Goal: Use online tool/utility: Utilize a website feature to perform a specific function

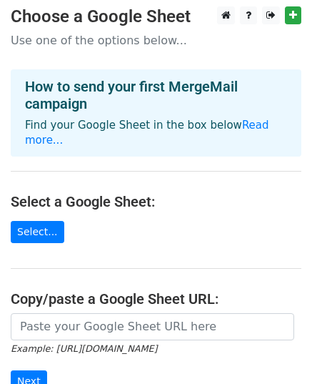
scroll to position [3, 0]
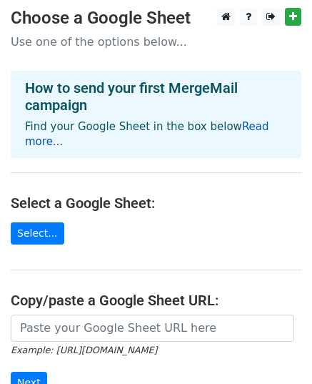
click at [242, 126] on link "Read more..." at bounding box center [147, 134] width 244 height 28
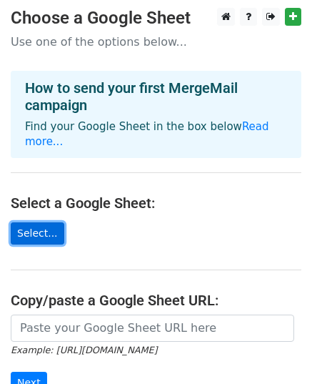
click at [43, 222] on link "Select..." at bounding box center [38, 233] width 54 height 22
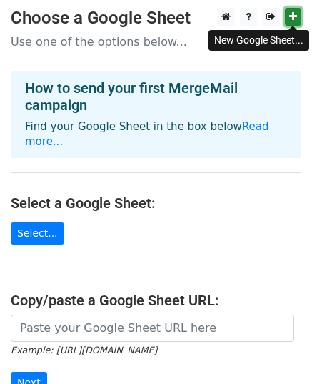
click at [296, 18] on icon at bounding box center [293, 16] width 8 height 10
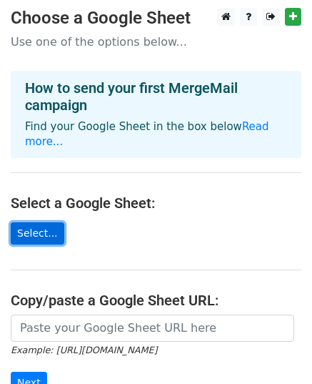
click at [36, 222] on link "Select..." at bounding box center [38, 233] width 54 height 22
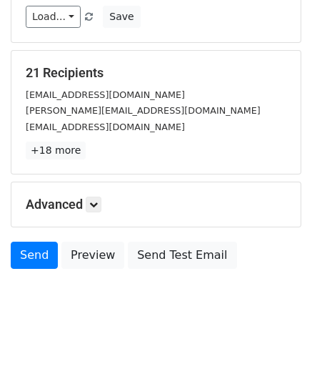
scroll to position [225, 0]
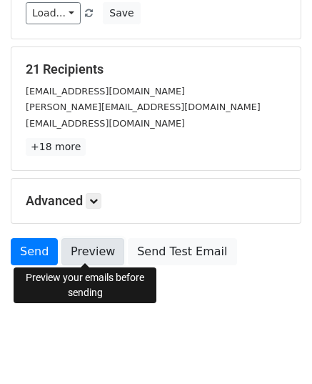
click at [91, 253] on link "Preview" at bounding box center [92, 251] width 63 height 27
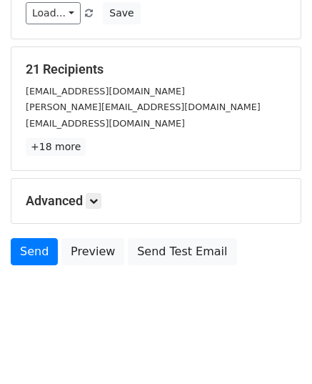
click at [74, 8] on span "Load... No templates saved" at bounding box center [61, 12] width 70 height 13
click at [66, 15] on link "Load..." at bounding box center [53, 13] width 55 height 22
